Goal: Information Seeking & Learning: Learn about a topic

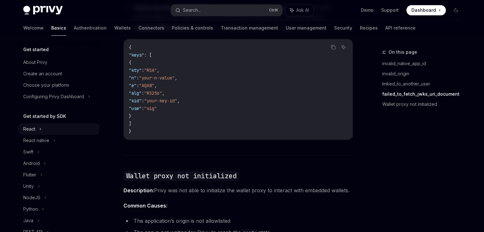
click at [41, 134] on div "React" at bounding box center [58, 128] width 81 height 11
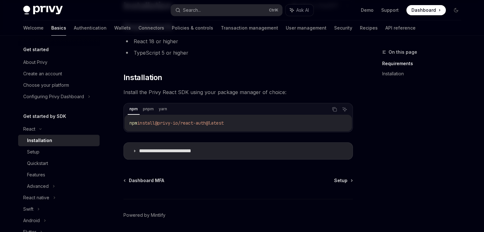
scroll to position [80, 0]
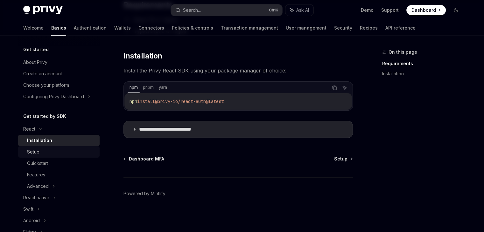
click at [61, 154] on div "Setup" at bounding box center [61, 152] width 69 height 8
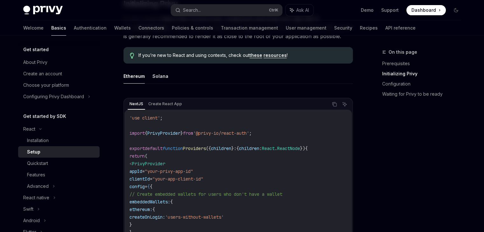
scroll to position [255, 0]
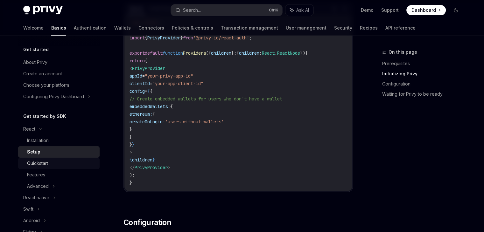
click at [42, 166] on div "Quickstart" at bounding box center [37, 164] width 21 height 8
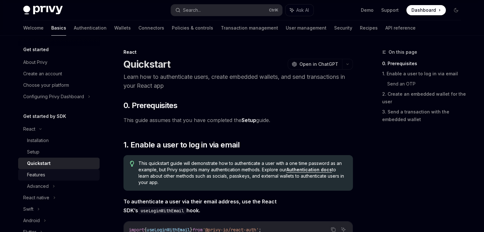
click at [51, 173] on div "Features" at bounding box center [61, 175] width 69 height 8
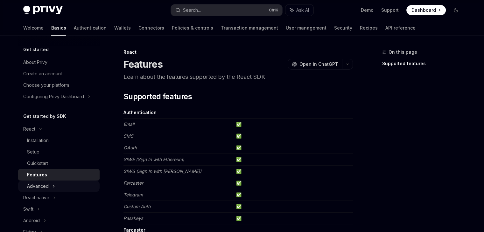
click at [53, 183] on icon at bounding box center [54, 187] width 3 height 8
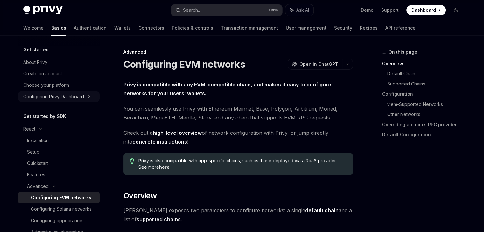
click at [61, 95] on div "Configuring Privy Dashboard" at bounding box center [53, 97] width 61 height 8
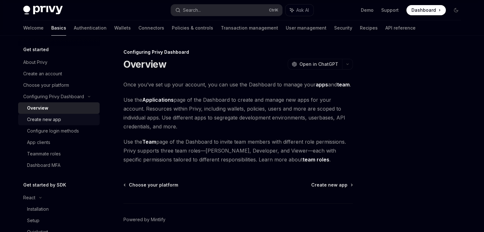
click at [61, 117] on div "Create new app" at bounding box center [61, 120] width 69 height 8
type textarea "*"
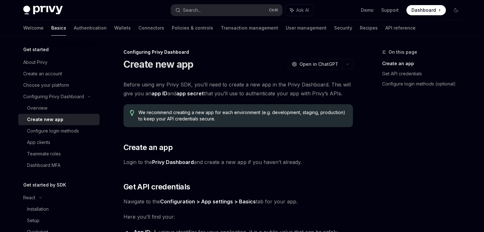
click at [420, 7] on span "Dashboard" at bounding box center [424, 10] width 25 height 6
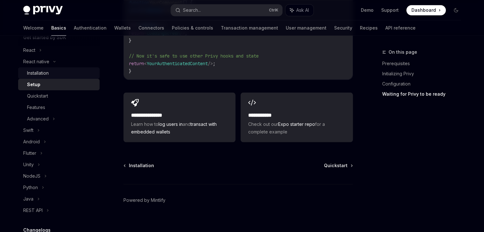
scroll to position [64, 0]
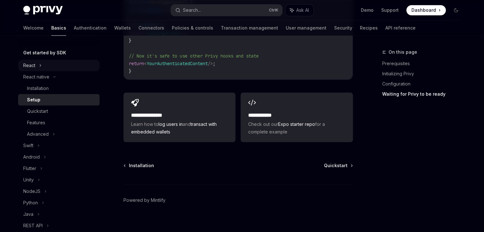
click at [33, 65] on div "React" at bounding box center [29, 66] width 12 height 8
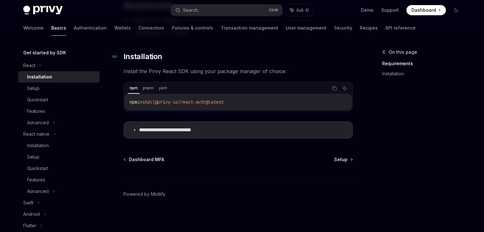
scroll to position [80, 0]
click at [59, 94] on link "Quickstart" at bounding box center [58, 99] width 81 height 11
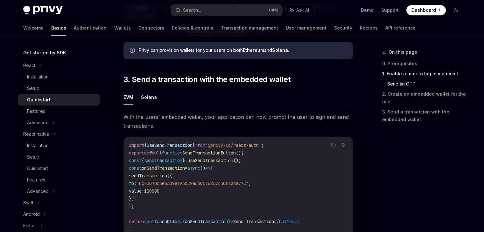
scroll to position [605, 0]
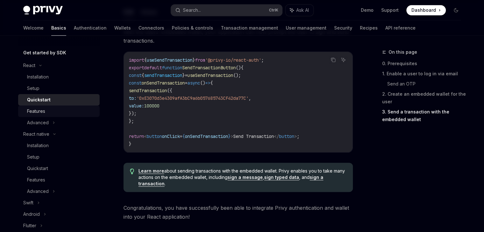
click at [55, 115] on link "Features" at bounding box center [58, 111] width 81 height 11
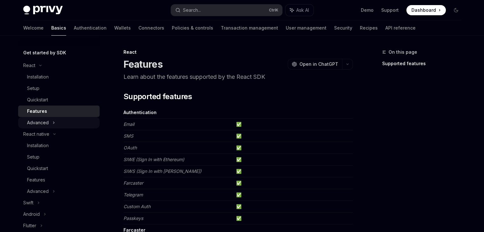
click at [70, 120] on div "Advanced" at bounding box center [58, 122] width 81 height 11
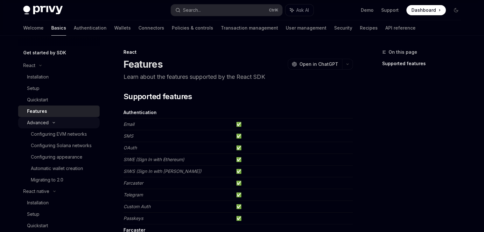
type textarea "*"
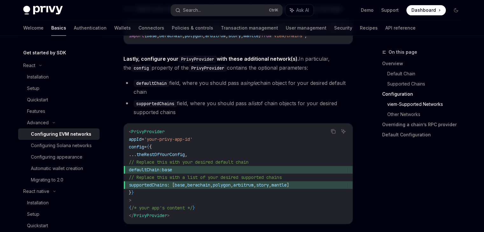
scroll to position [891, 0]
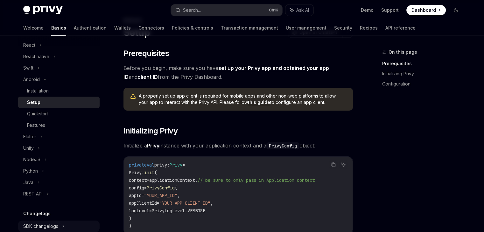
scroll to position [127, 0]
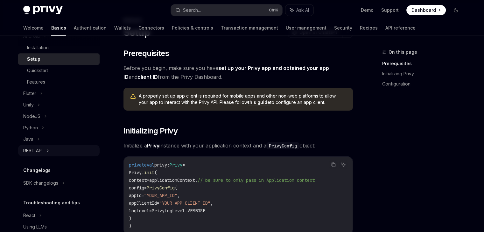
click at [63, 147] on div "REST API" at bounding box center [58, 150] width 81 height 11
type textarea "*"
